Goal: Task Accomplishment & Management: Use online tool/utility

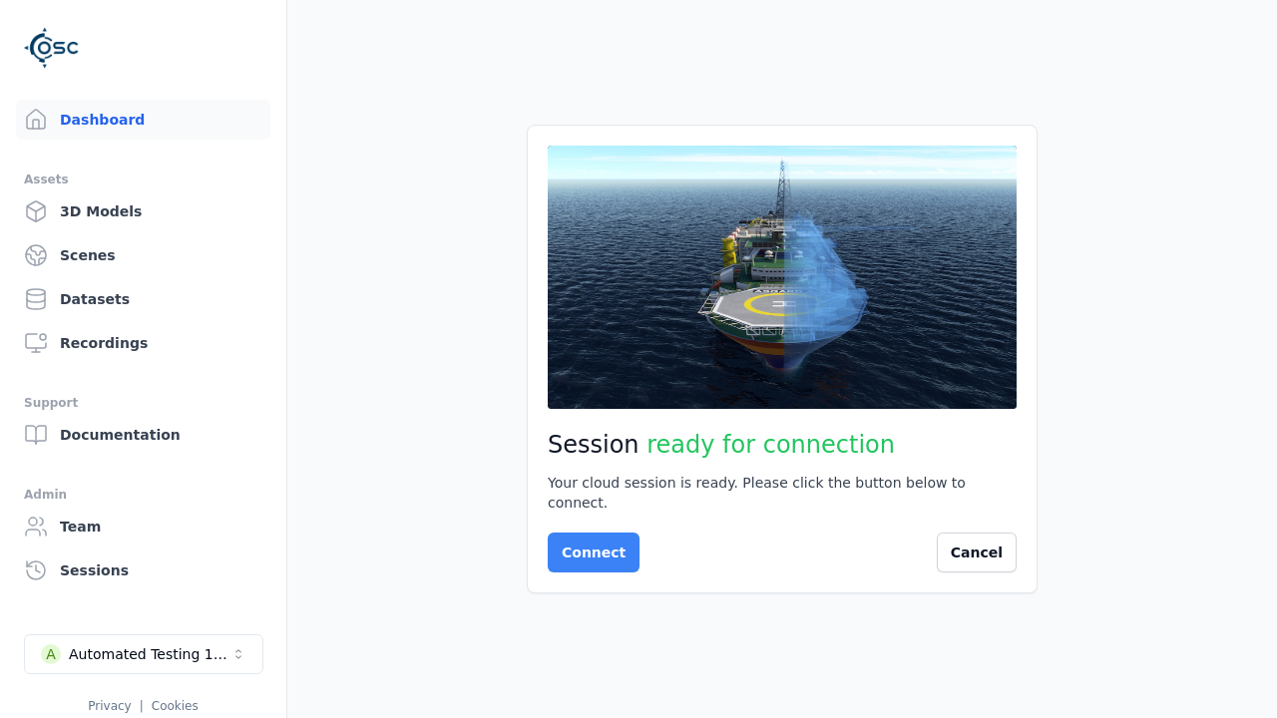
click at [587, 543] on button "Connect" at bounding box center [594, 553] width 92 height 40
click at [969, 555] on button "Cancel" at bounding box center [977, 553] width 80 height 40
